Goal: Information Seeking & Learning: Learn about a topic

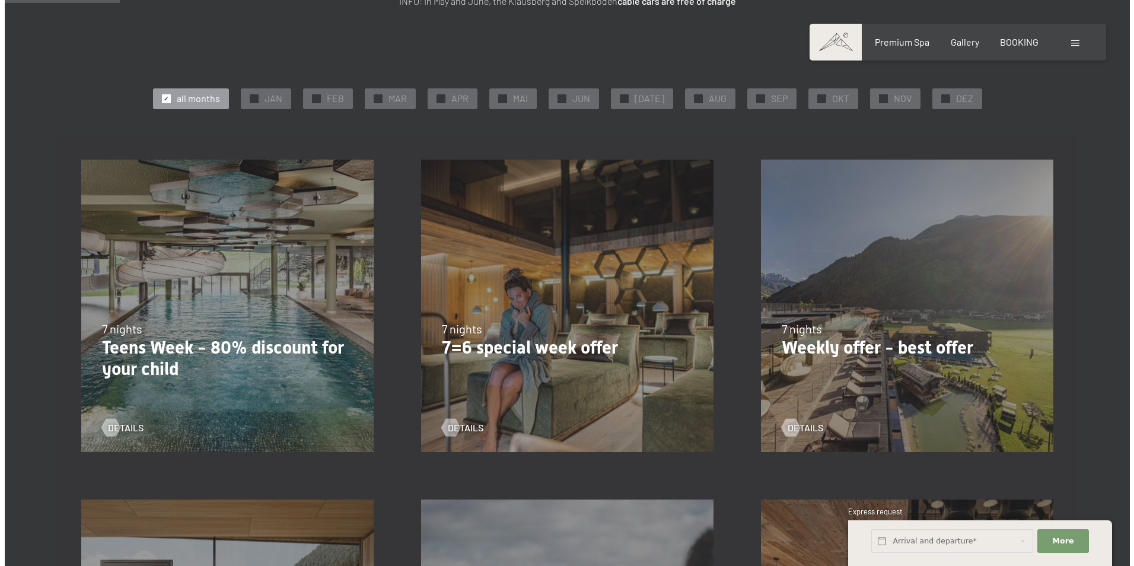
scroll to position [178, 0]
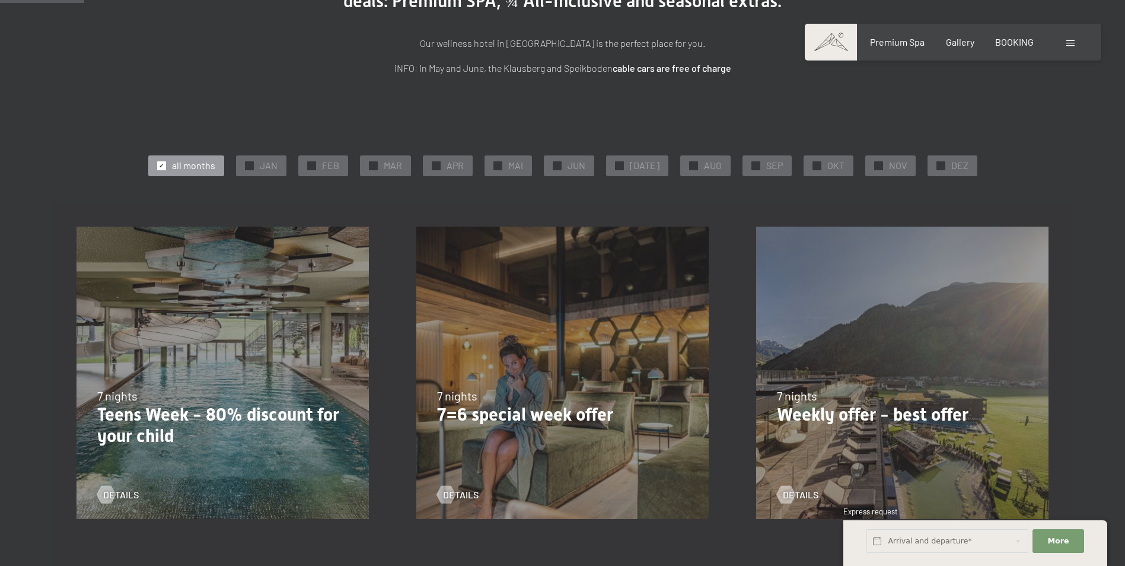
click at [1070, 44] on span at bounding box center [1070, 43] width 8 height 6
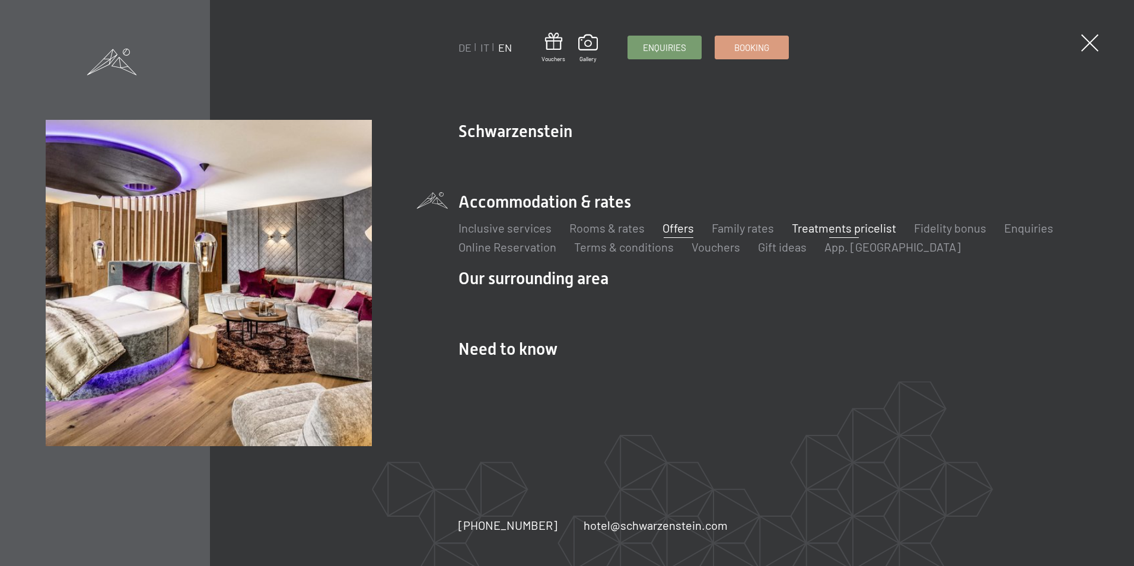
click at [822, 225] on link "Treatments pricelist" at bounding box center [844, 228] width 104 height 14
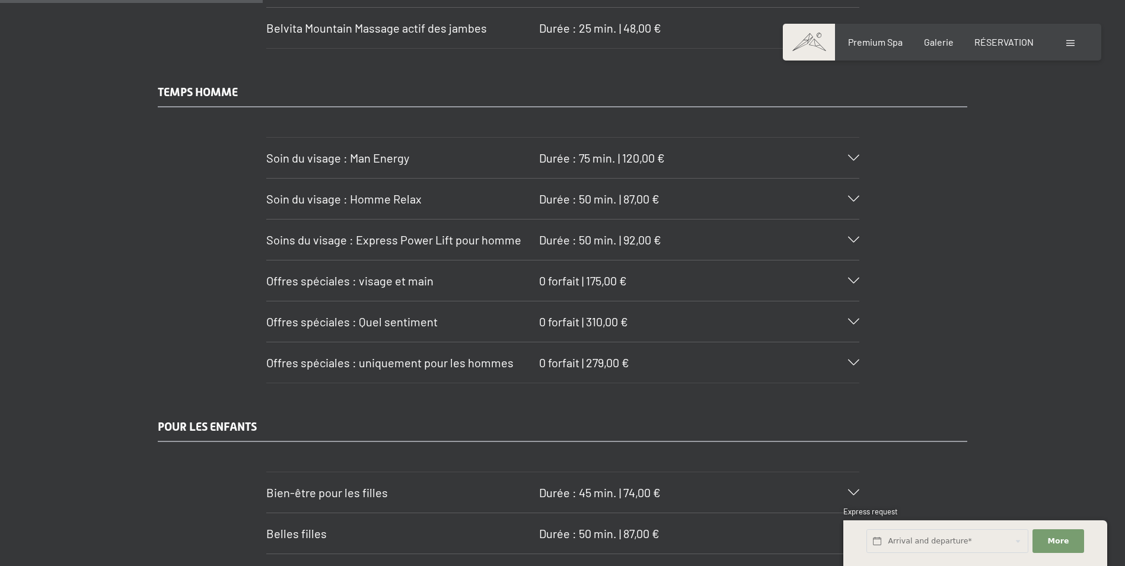
scroll to position [2312, 0]
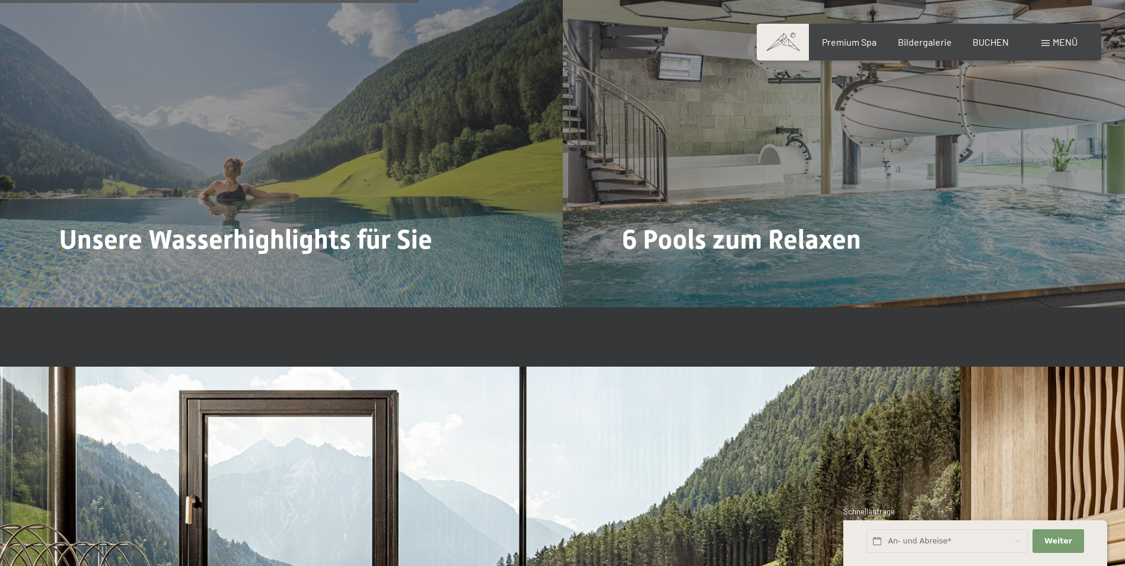
scroll to position [3439, 0]
